Goal: Task Accomplishment & Management: Manage account settings

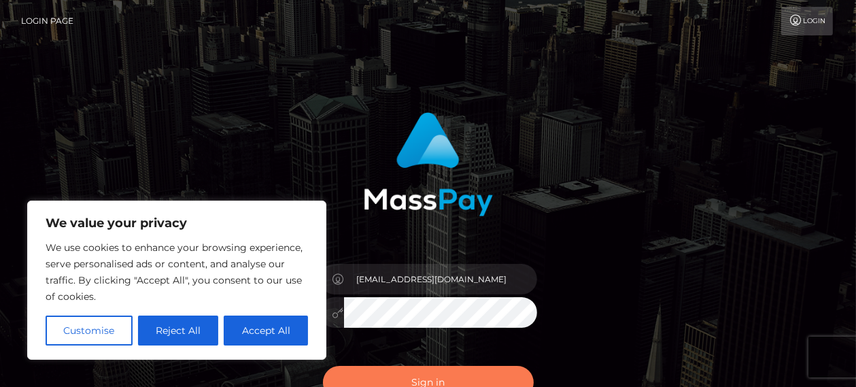
click at [475, 373] on button "Sign in" at bounding box center [428, 382] width 211 height 33
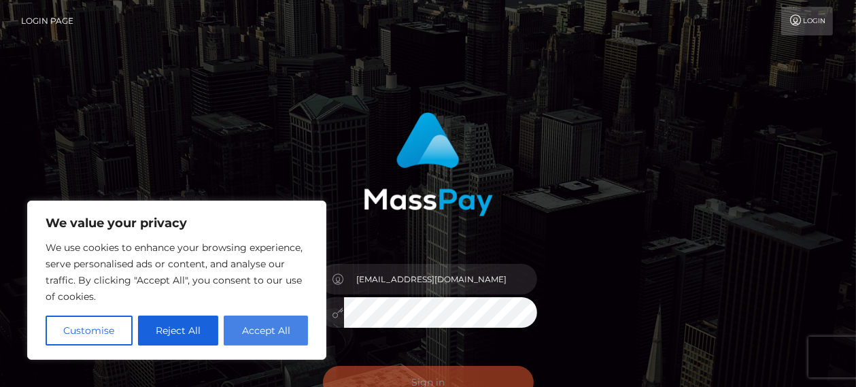
click at [253, 329] on button "Accept All" at bounding box center [266, 330] width 84 height 30
checkbox input "true"
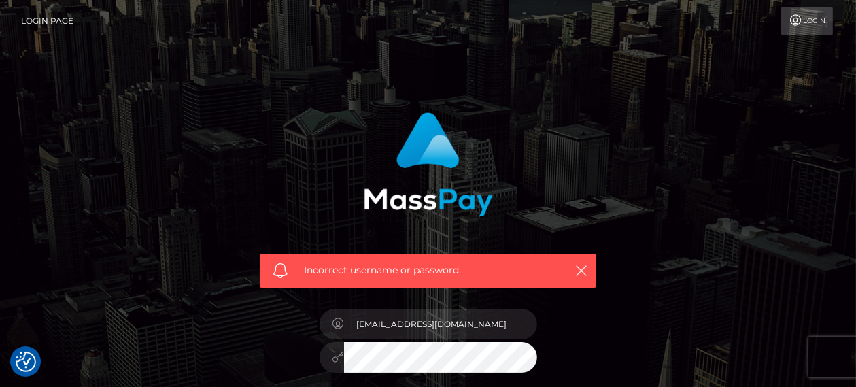
scroll to position [196, 0]
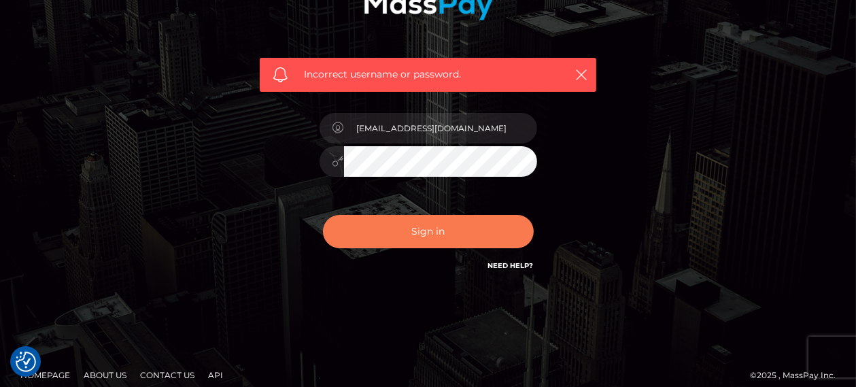
click at [439, 227] on button "Sign in" at bounding box center [428, 231] width 211 height 33
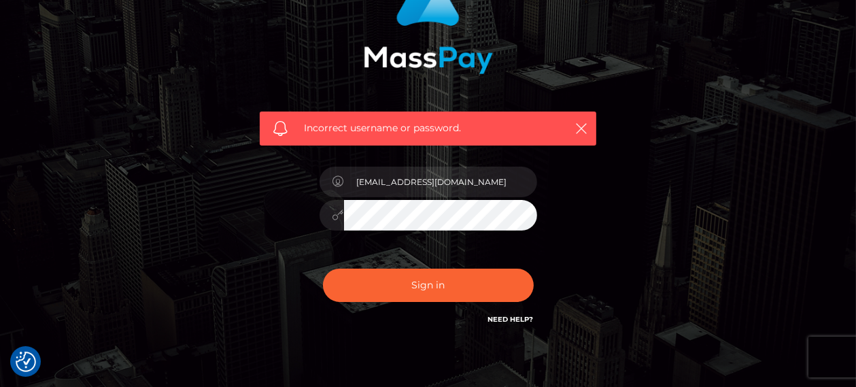
checkbox input "true"
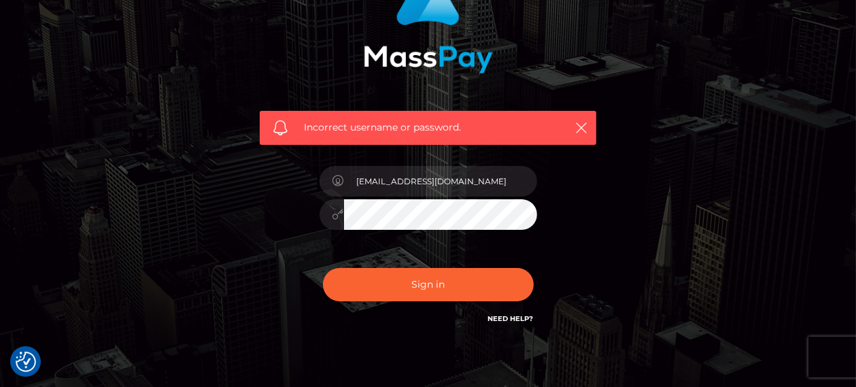
click at [332, 211] on icon at bounding box center [338, 214] width 12 height 11
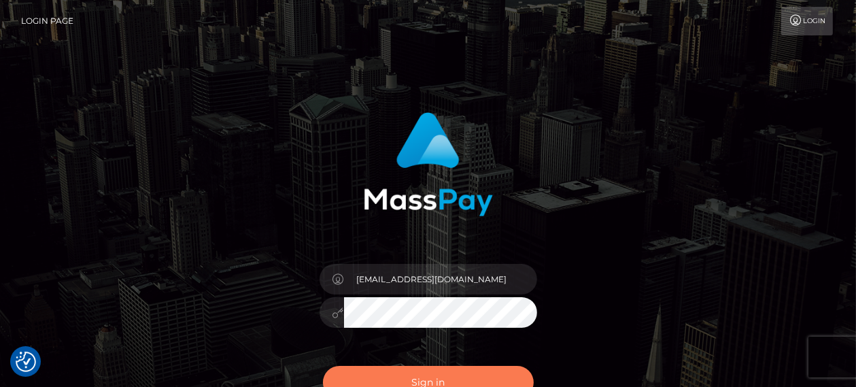
click at [415, 377] on button "Sign in" at bounding box center [428, 382] width 211 height 33
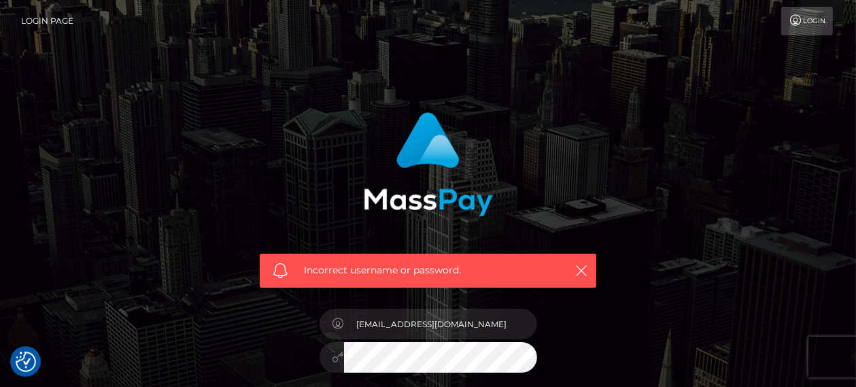
type input "[EMAIL_ADDRESS][DOMAIN_NAME]"
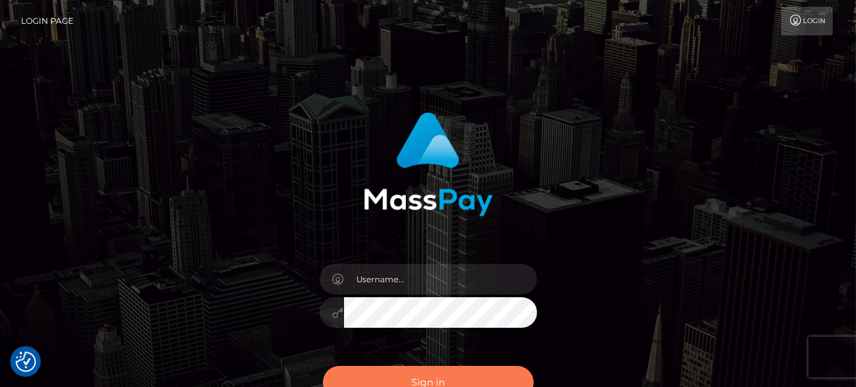
click at [323, 366] on button "Sign in" at bounding box center [428, 382] width 211 height 33
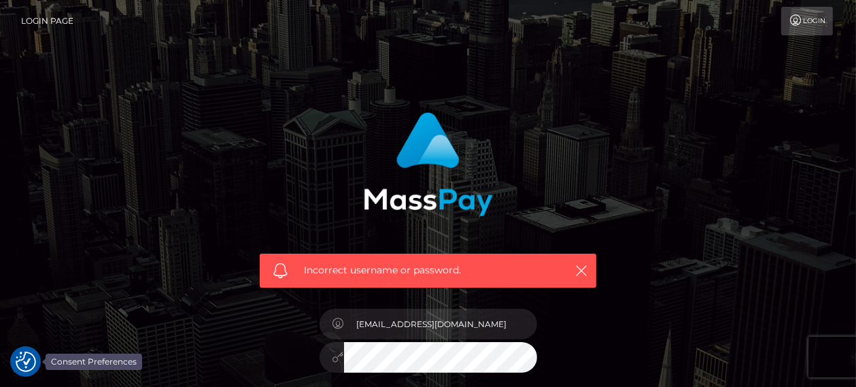
click at [23, 358] on img "Consent Preferences" at bounding box center [26, 361] width 20 height 20
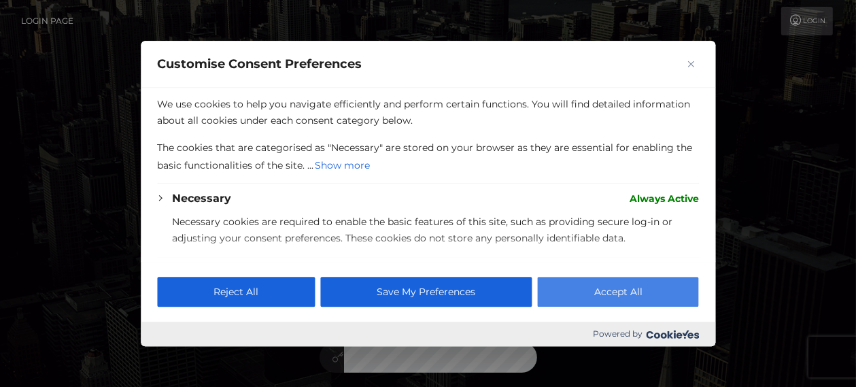
click at [629, 282] on button "Accept All" at bounding box center [618, 292] width 161 height 30
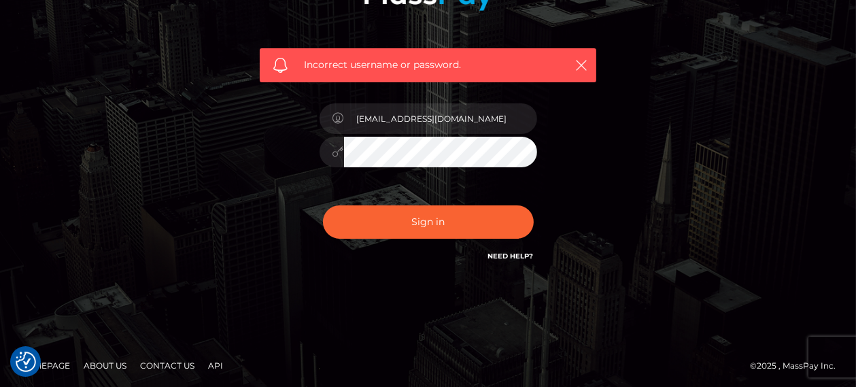
scroll to position [207, 0]
